Goal: Check status: Check status

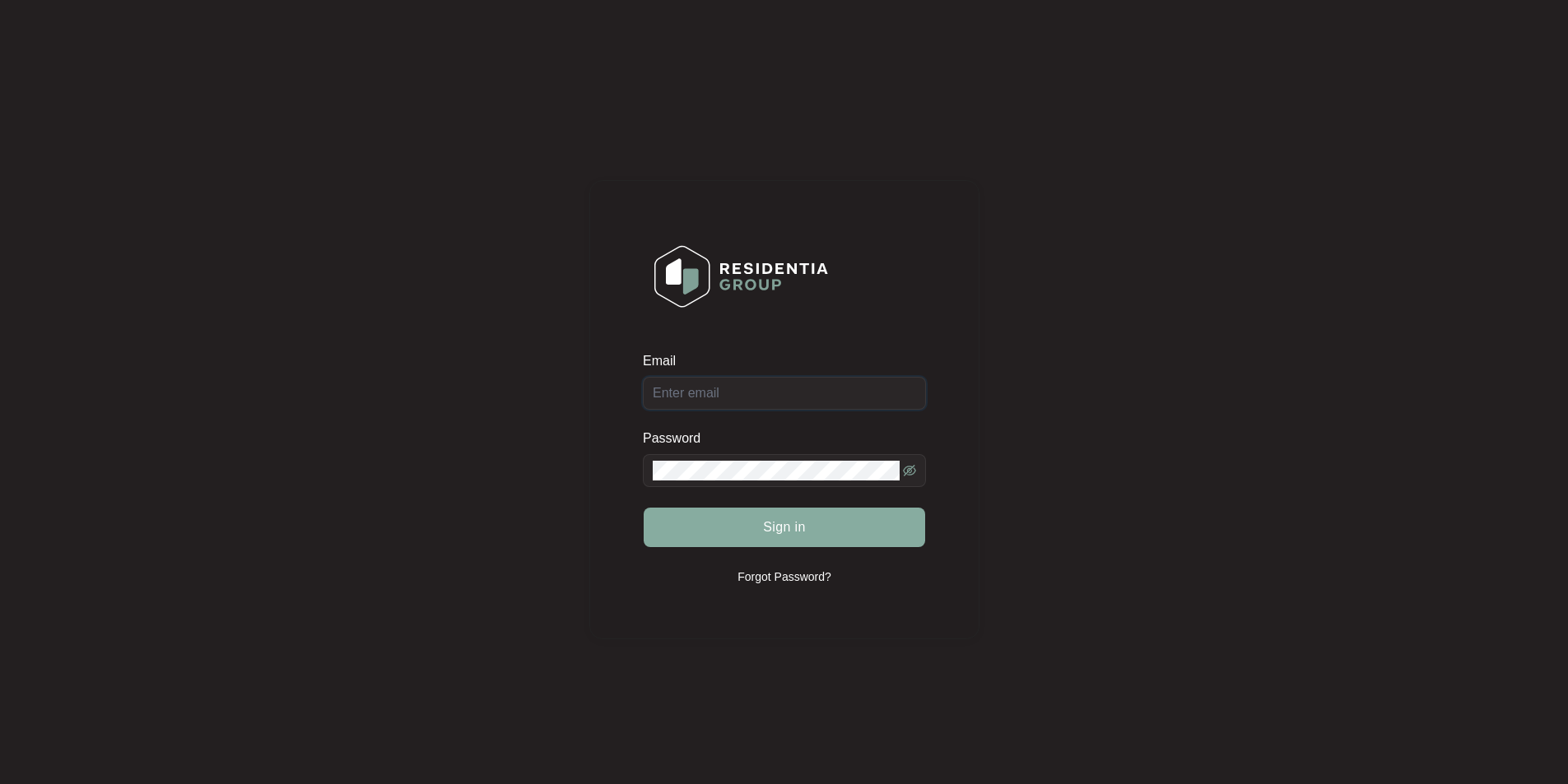
type input "[EMAIL_ADDRESS][DOMAIN_NAME]"
click at [755, 523] on button "Sign in" at bounding box center [784, 527] width 281 height 40
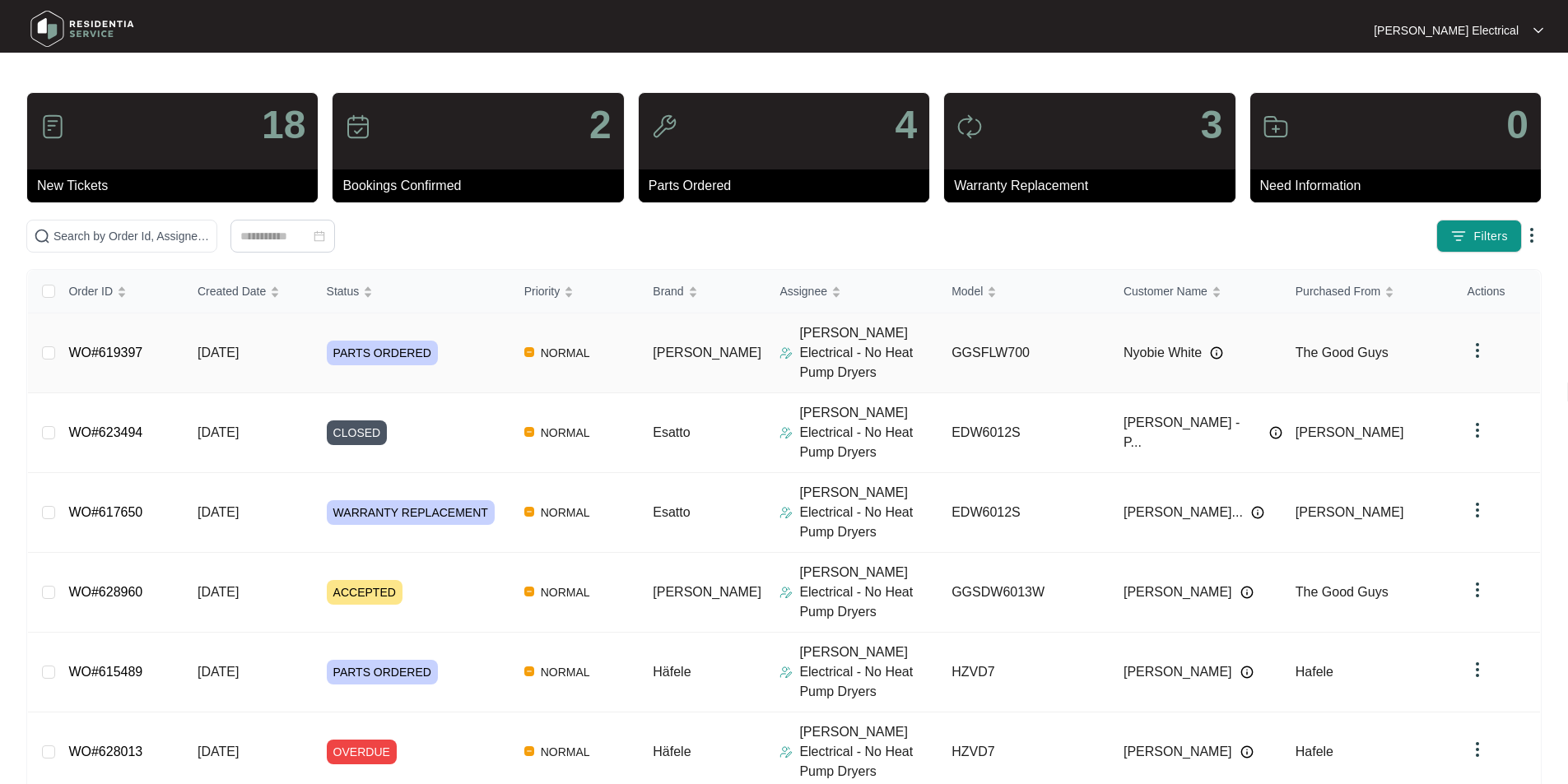
click at [172, 351] on td "WO#619397" at bounding box center [120, 353] width 129 height 80
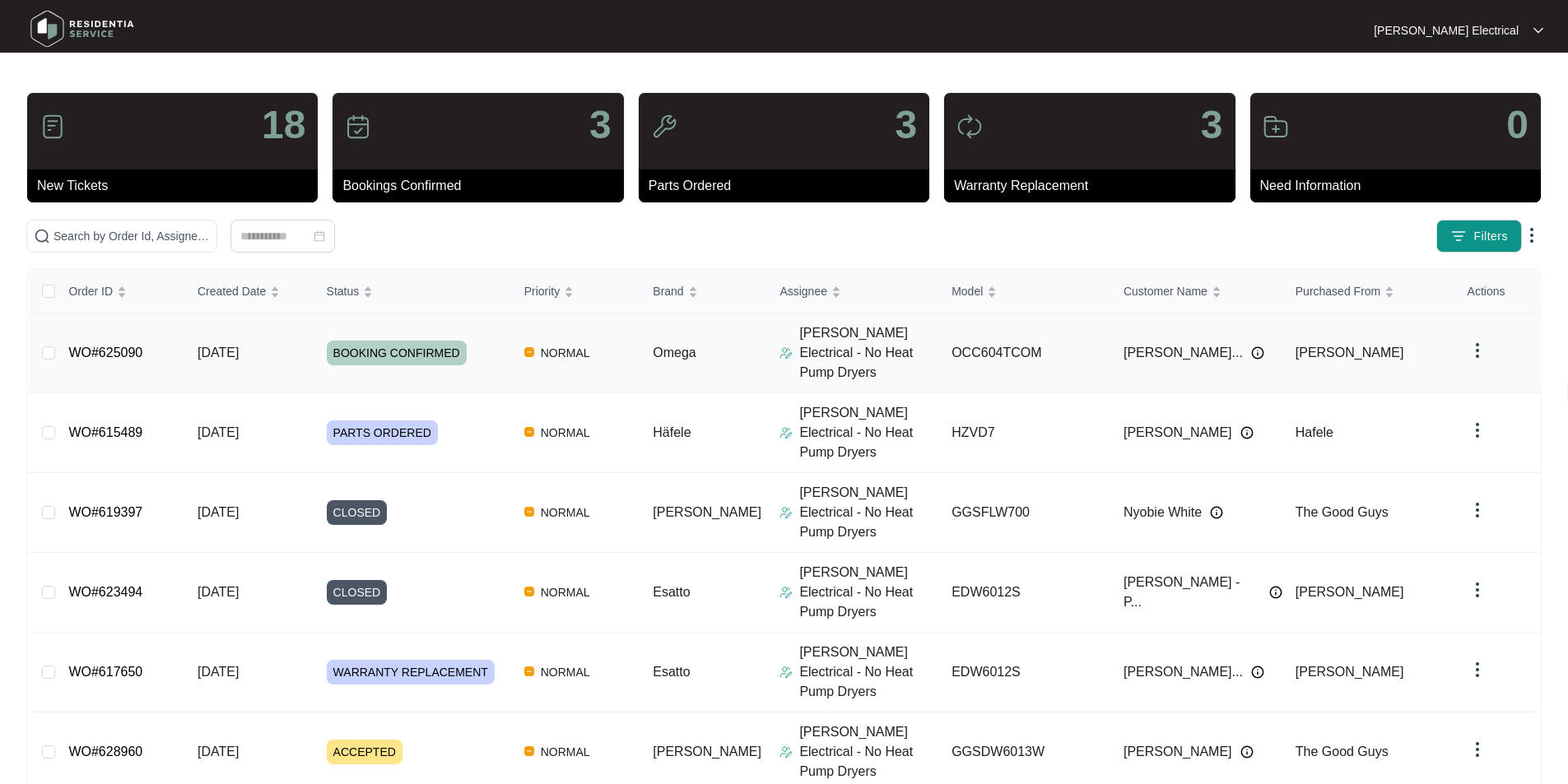
scroll to position [164, 0]
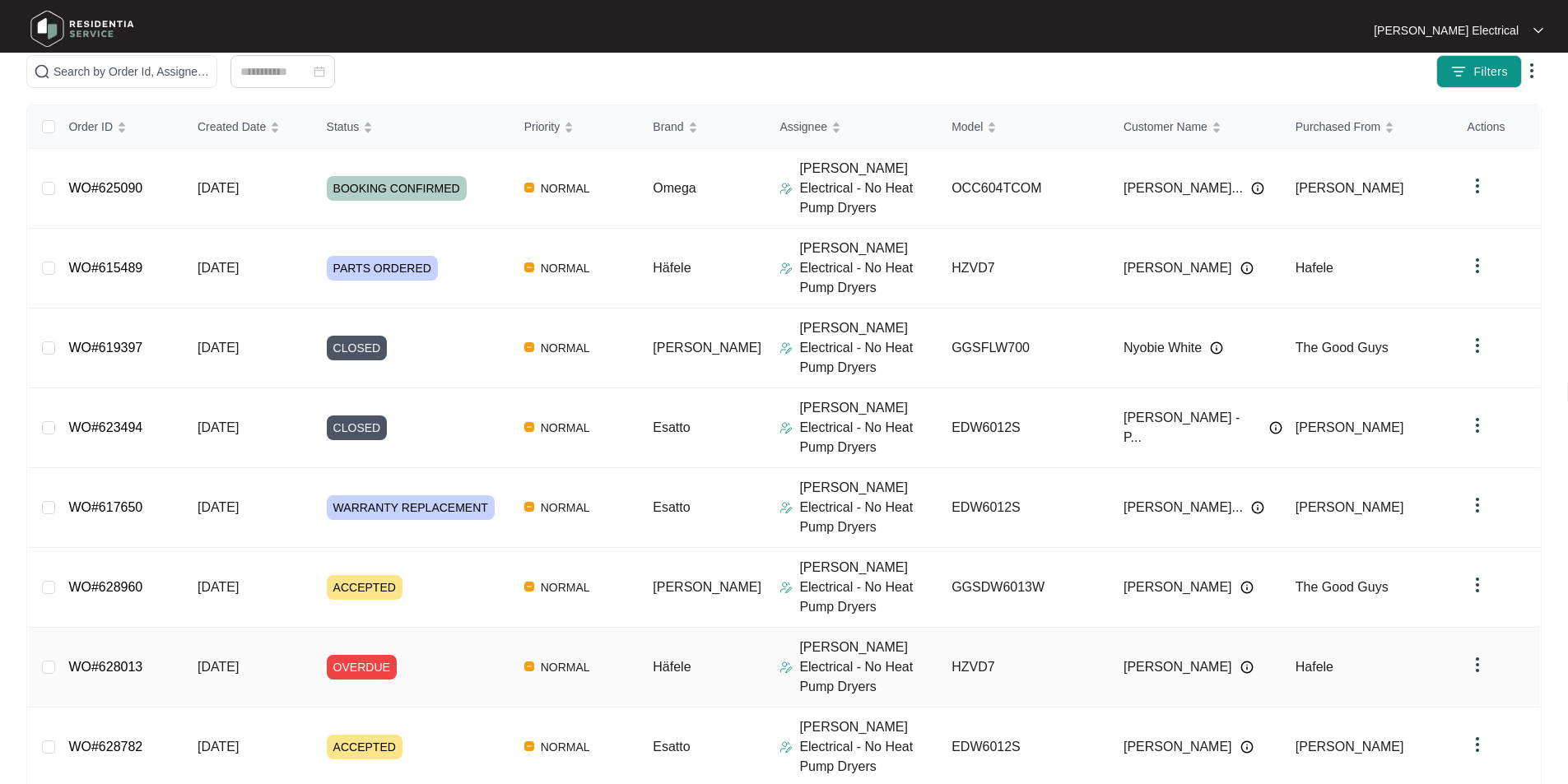
click at [168, 628] on td "WO#628013" at bounding box center [120, 667] width 129 height 80
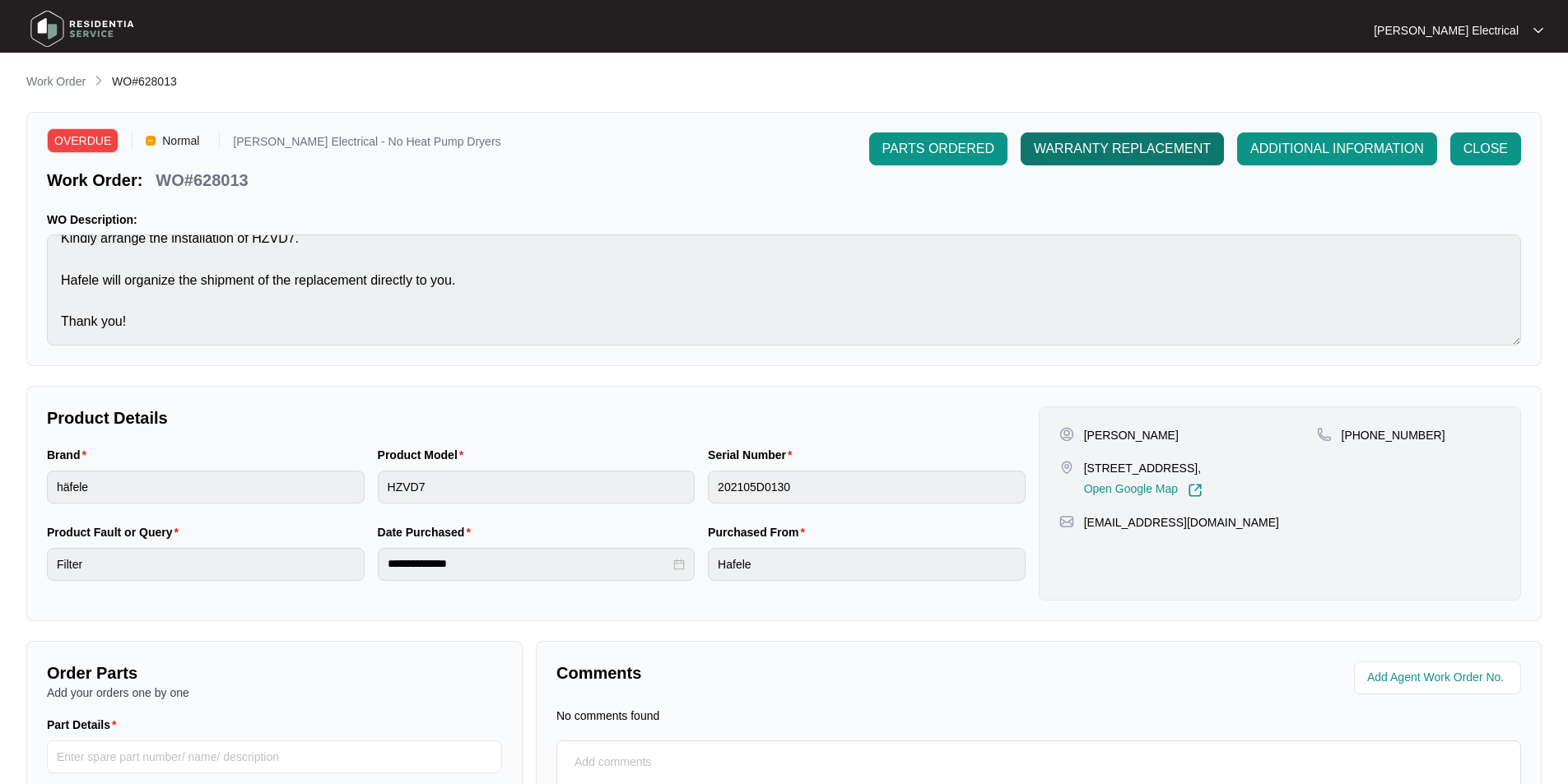
click at [1055, 148] on span "WARRANTY REPLACEMENT" at bounding box center [1122, 149] width 177 height 19
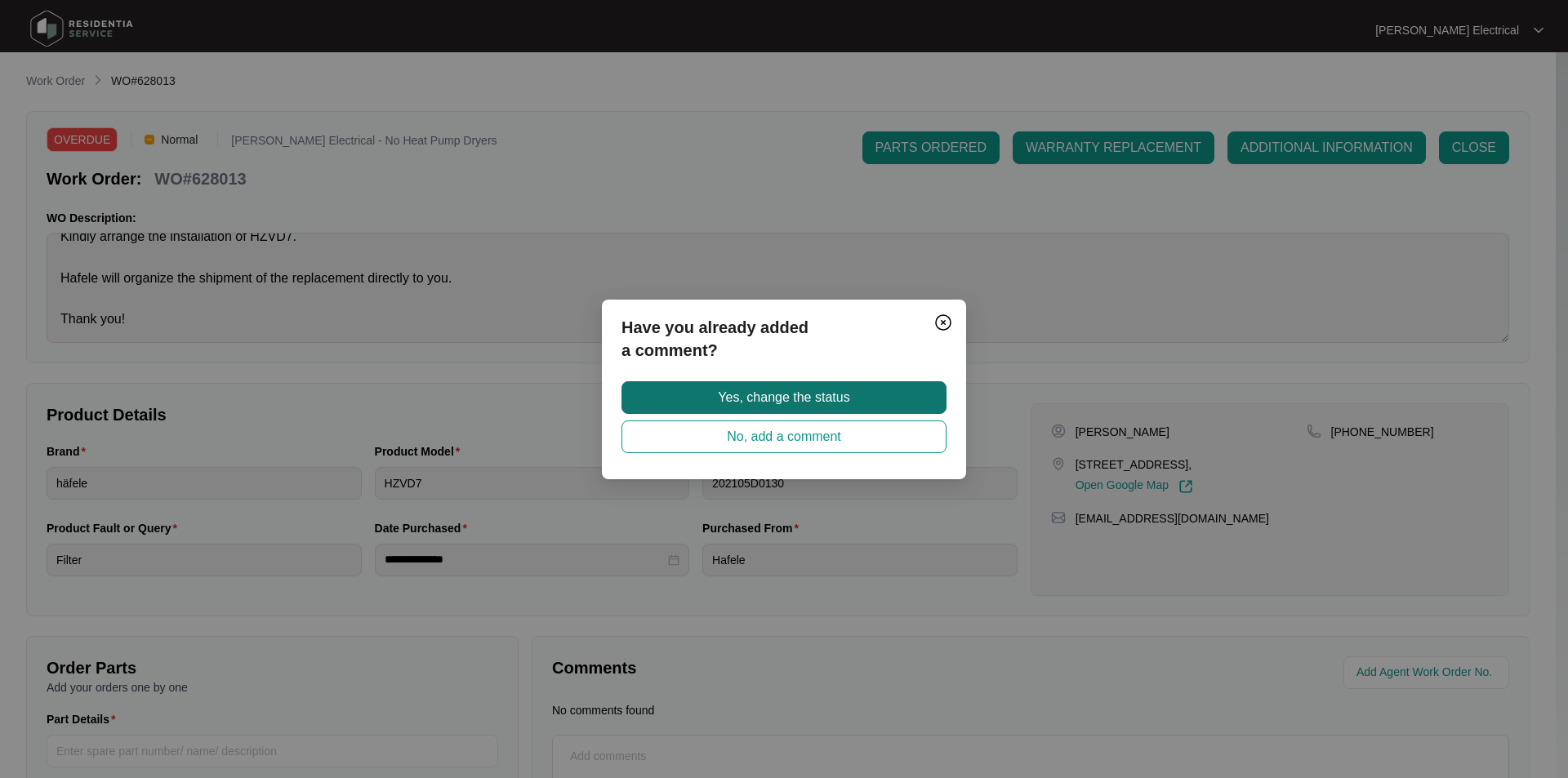
click at [757, 400] on span "Yes, change the status" at bounding box center [783, 398] width 131 height 19
